Goal: Find specific page/section: Find specific page/section

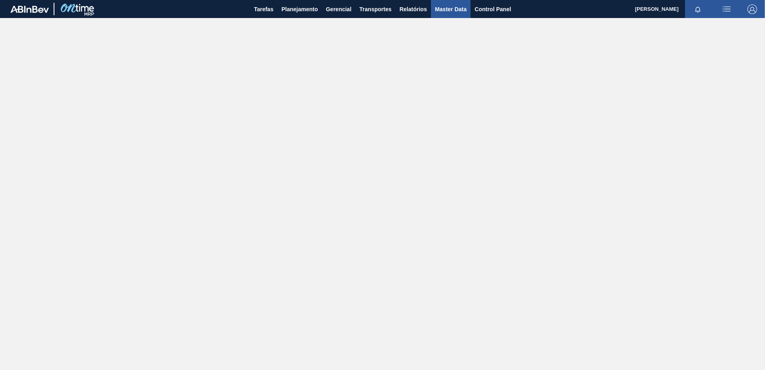
click at [433, 10] on button "Master Data" at bounding box center [451, 9] width 40 height 18
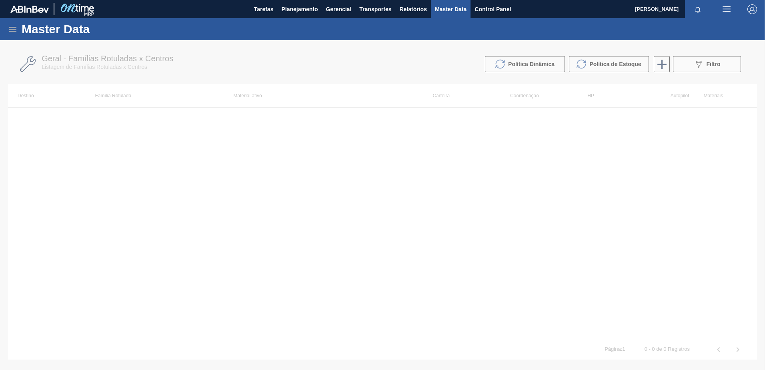
click at [15, 30] on icon at bounding box center [13, 29] width 10 height 10
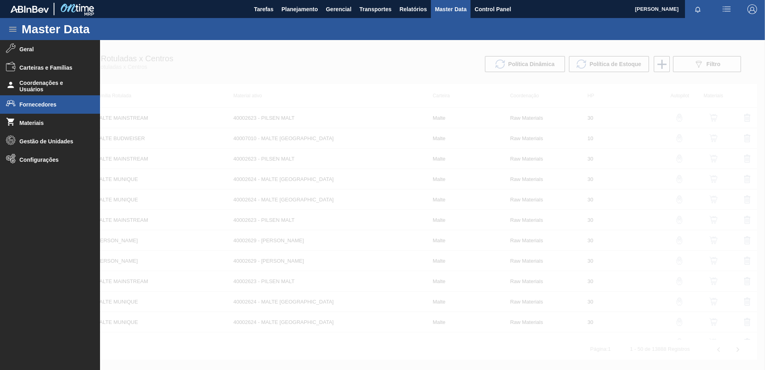
click at [41, 111] on li "Fornecedores" at bounding box center [50, 104] width 100 height 18
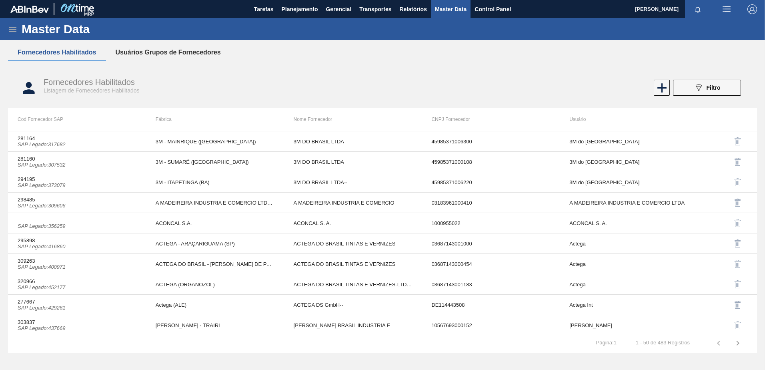
click at [216, 54] on button "Usuários Grupos de Fornecedores" at bounding box center [168, 52] width 124 height 17
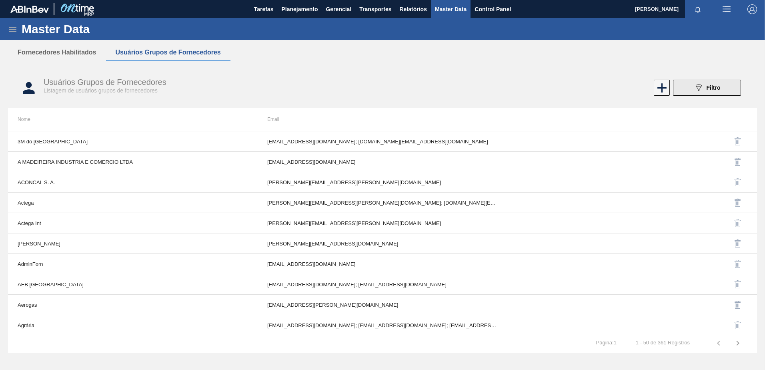
click at [715, 92] on button "089F7B8B-B2A5-4AFE-B5C0-19BA573D28AC Filtro" at bounding box center [707, 88] width 68 height 16
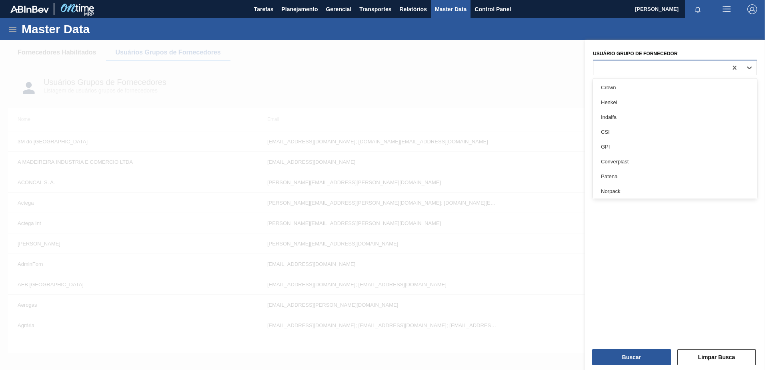
click at [665, 73] on div at bounding box center [660, 68] width 134 height 12
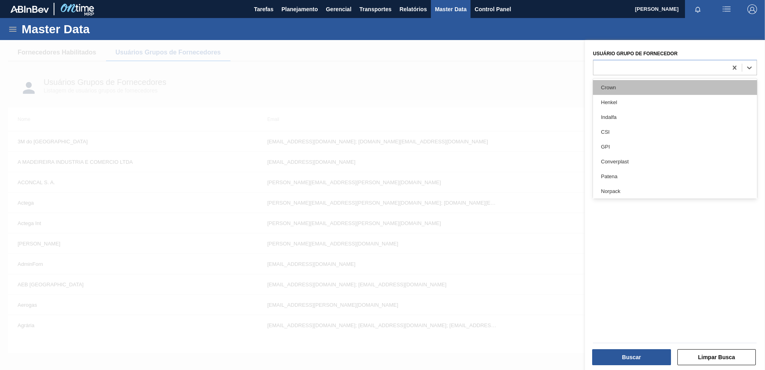
click at [656, 85] on div "Crown" at bounding box center [675, 87] width 164 height 15
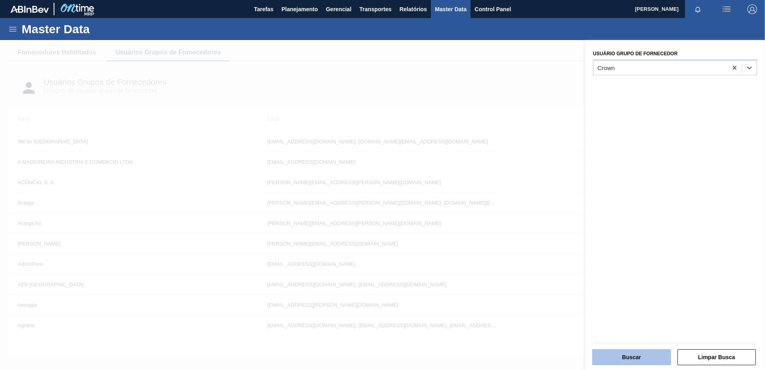
click at [626, 350] on button "Buscar" at bounding box center [631, 357] width 79 height 16
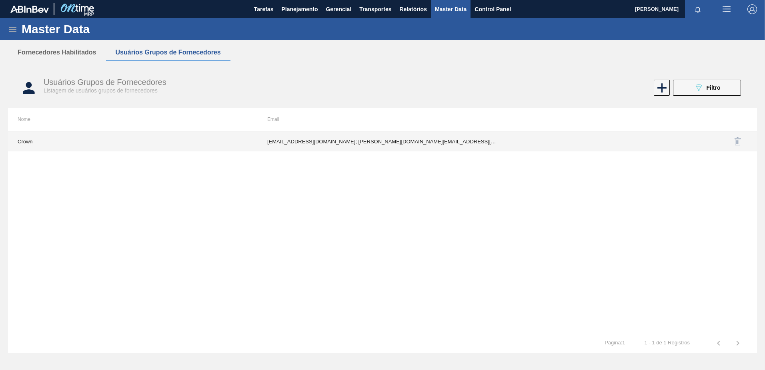
click at [320, 145] on td "[EMAIL_ADDRESS][DOMAIN_NAME]; [PERSON_NAME][DOMAIN_NAME][EMAIL_ADDRESS][PERSON_…" at bounding box center [383, 141] width 250 height 20
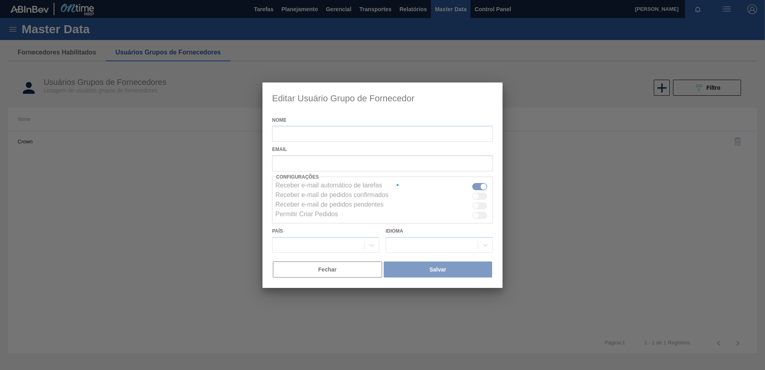
type input "Crown"
checkbox input "true"
